Goal: Task Accomplishment & Management: Manage account settings

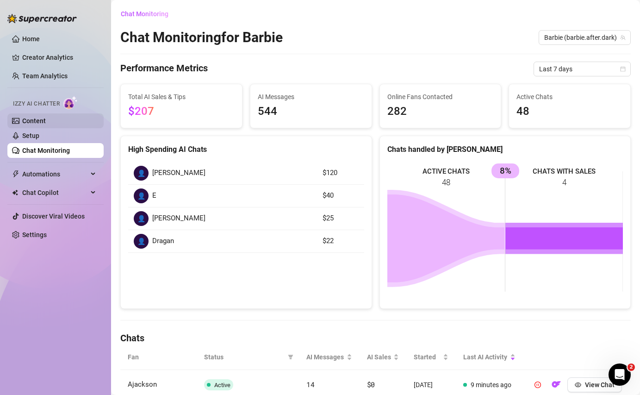
click at [46, 122] on link "Content" at bounding box center [34, 120] width 24 height 7
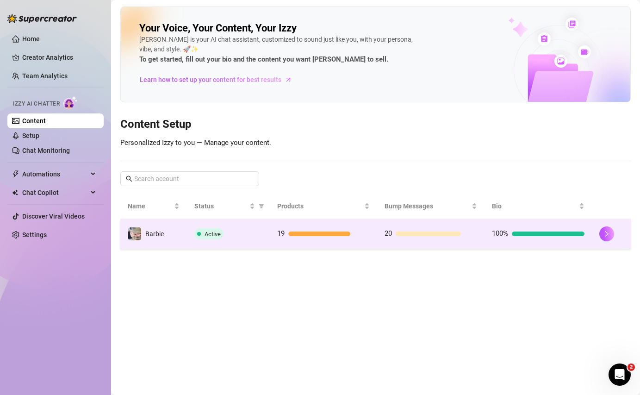
click at [388, 236] on span "20" at bounding box center [388, 233] width 7 height 8
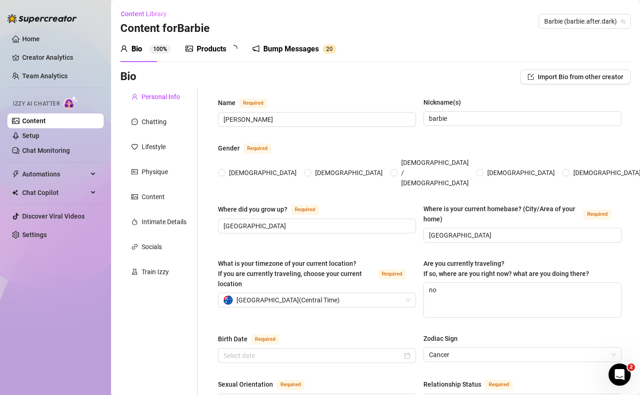
radio input "true"
type input "[DATE]"
click at [203, 50] on div "Products" at bounding box center [212, 49] width 30 height 11
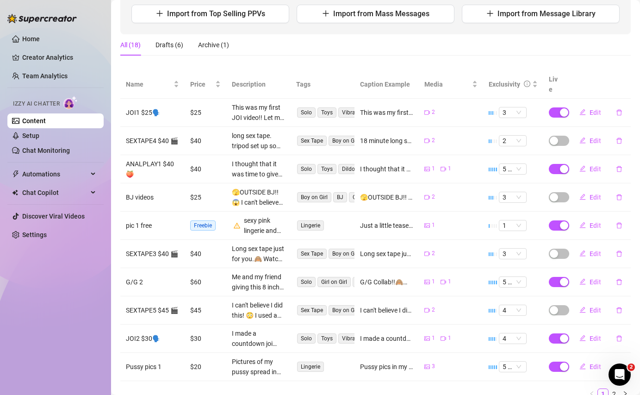
scroll to position [150, 0]
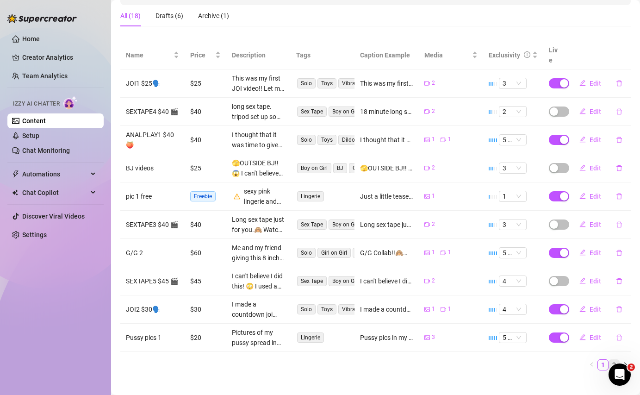
click at [617, 360] on link "2" at bounding box center [614, 365] width 10 height 10
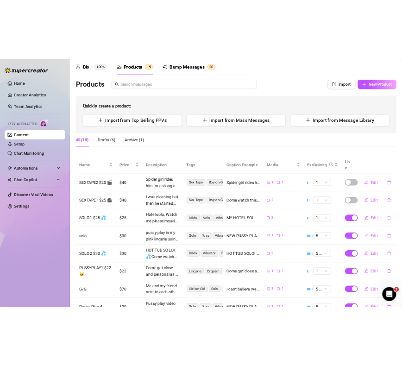
scroll to position [0, 0]
